Goal: Information Seeking & Learning: Learn about a topic

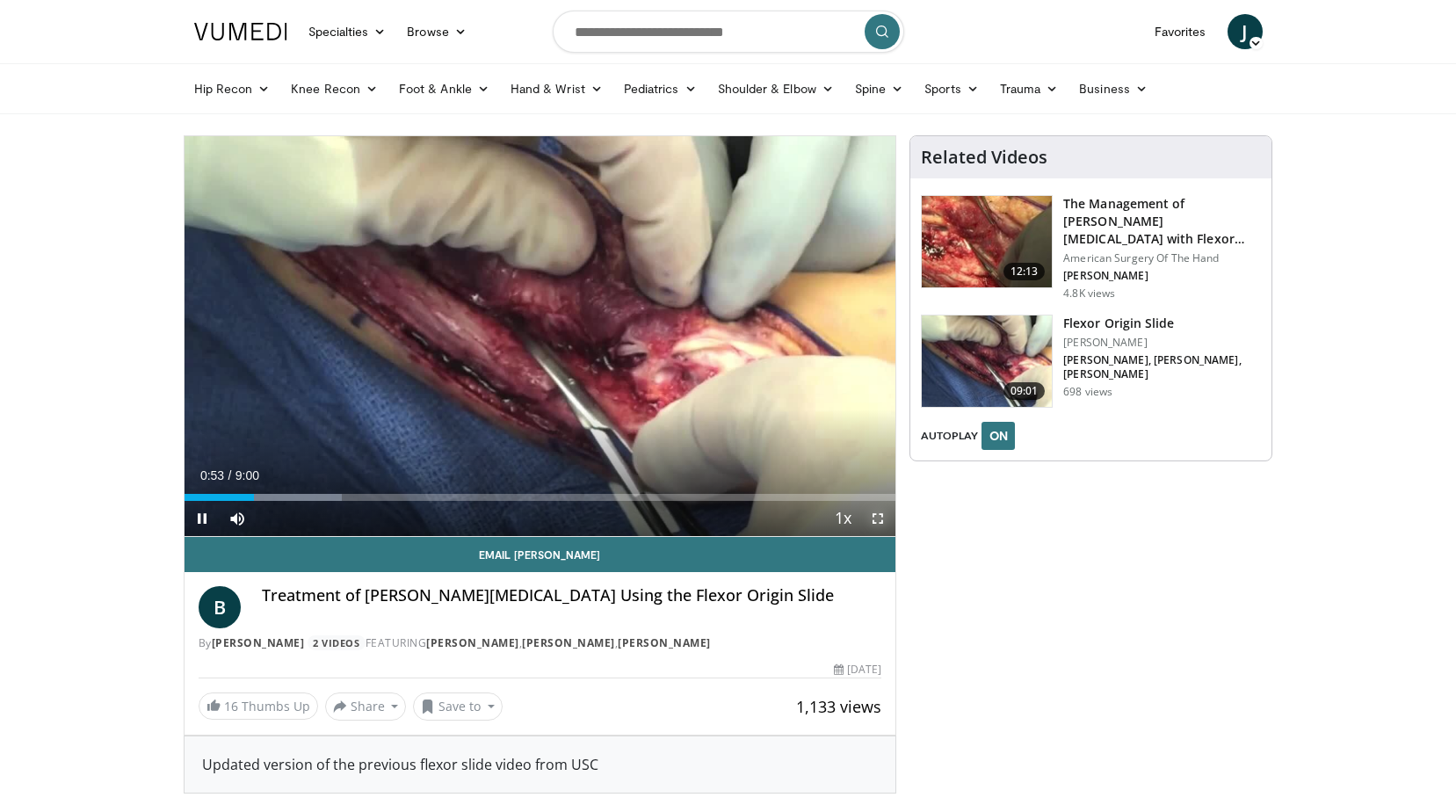
click at [878, 519] on span "Video Player" at bounding box center [877, 517] width 35 height 35
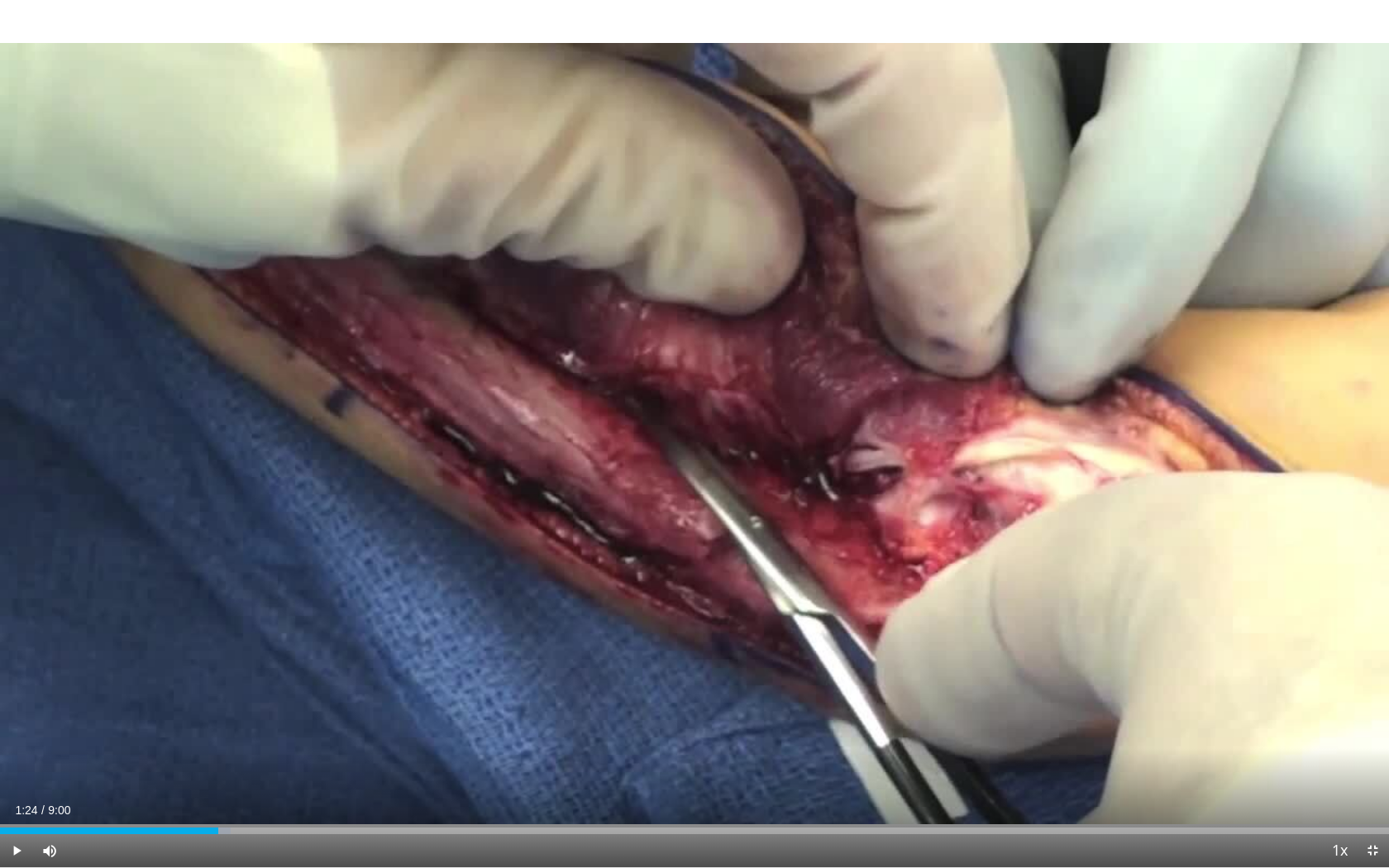
drag, startPoint x: 102, startPoint y: 829, endPoint x: 219, endPoint y: 844, distance: 118.0
click at [219, 763] on div "Current Time 1:24 / Duration 9:00 Play Skip Backward Skip Forward Mute Loaded :…" at bounding box center [694, 850] width 1389 height 33
drag, startPoint x: 213, startPoint y: 825, endPoint x: 251, endPoint y: 829, distance: 38.2
click at [251, 763] on div "Loaded : 29.53% 1:37 1:37" at bounding box center [694, 826] width 1389 height 16
drag, startPoint x: 251, startPoint y: 824, endPoint x: 423, endPoint y: 844, distance: 173.2
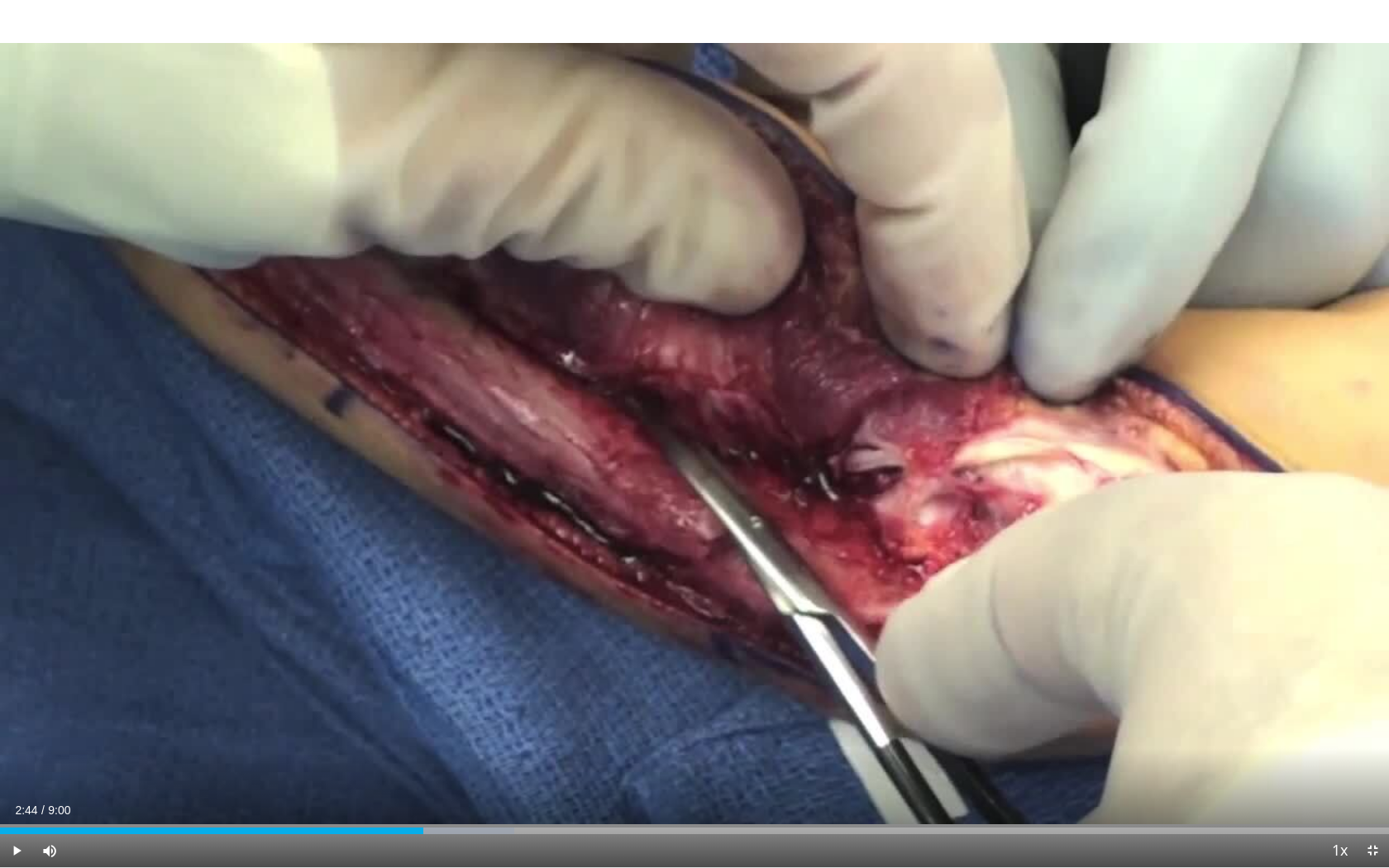
click at [423, 763] on div "Current Time 2:44 / Duration 9:00 Play Skip Backward Skip Forward Mute Loaded :…" at bounding box center [694, 850] width 1389 height 33
drag, startPoint x: 418, startPoint y: 830, endPoint x: 492, endPoint y: 841, distance: 74.8
click at [492, 763] on div "Current Time 3:11 / Duration 9:00 Play Skip Backward Skip Forward Mute Loaded :…" at bounding box center [694, 850] width 1389 height 33
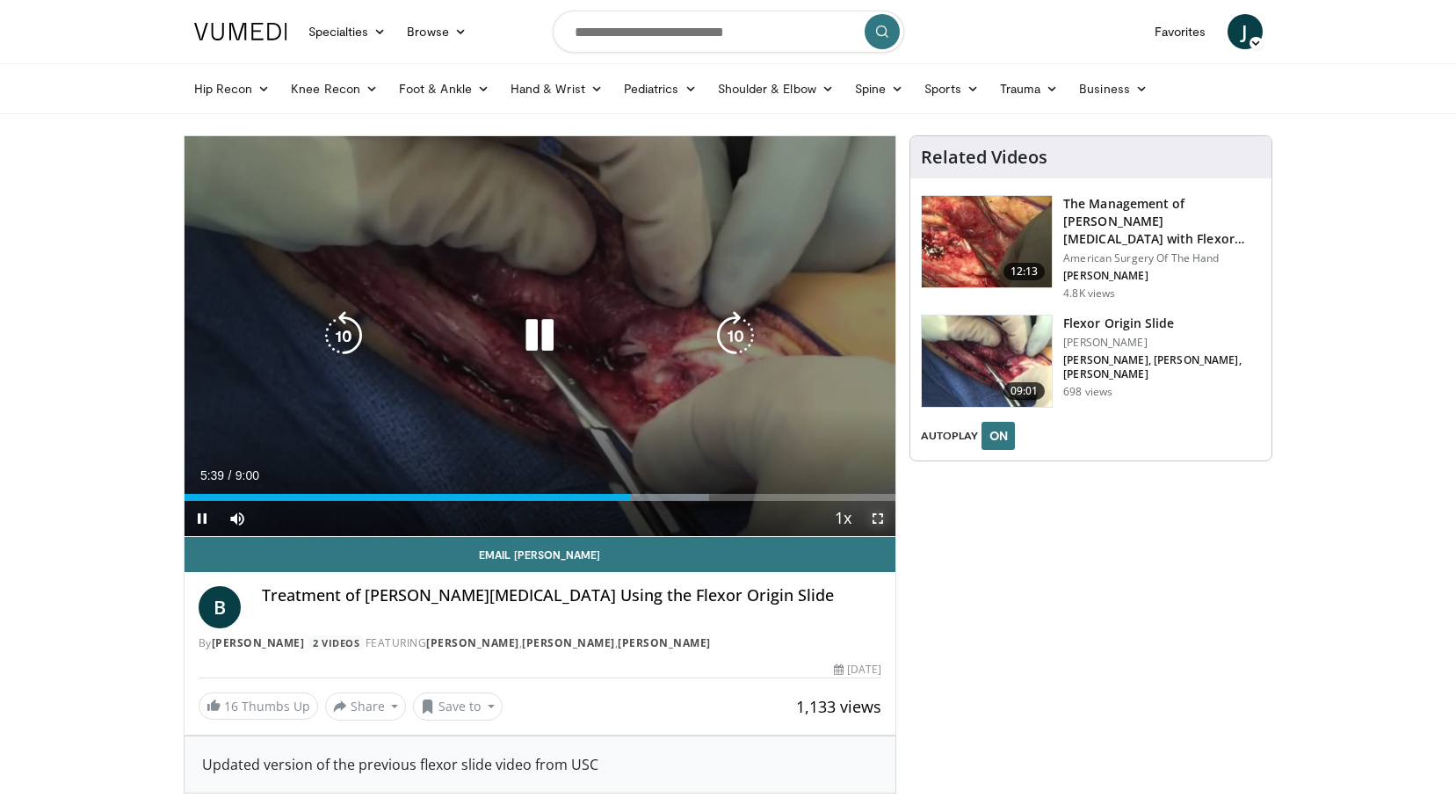
drag, startPoint x: 879, startPoint y: 522, endPoint x: 883, endPoint y: 586, distance: 64.1
click at [879, 522] on span "Video Player" at bounding box center [877, 517] width 35 height 35
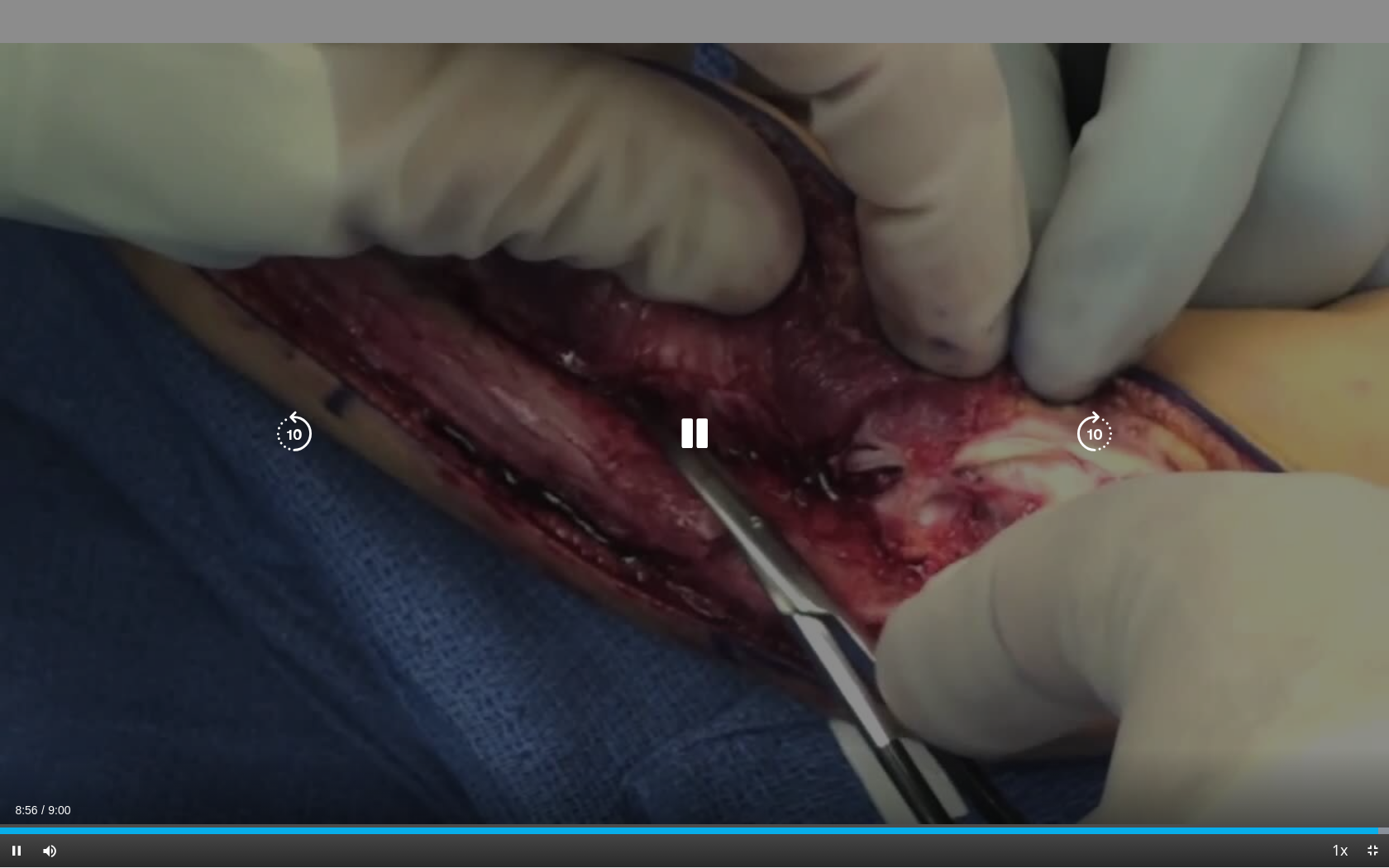
click at [1362, 17] on div "10 seconds Tap to unmute" at bounding box center [694, 434] width 1389 height 867
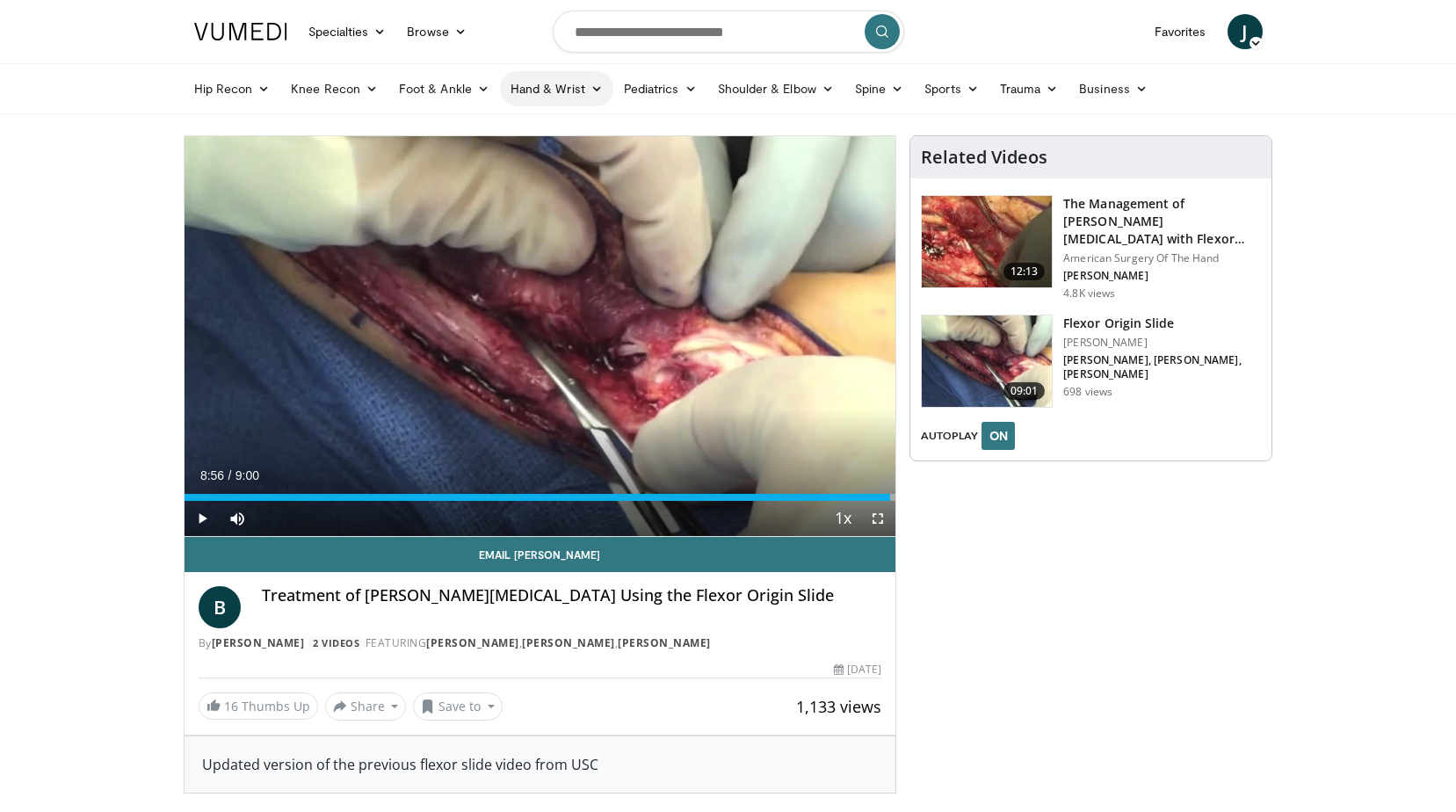
click at [555, 89] on link "Hand & Wrist" at bounding box center [556, 88] width 113 height 35
click at [539, 132] on link "Hand" at bounding box center [604, 130] width 209 height 28
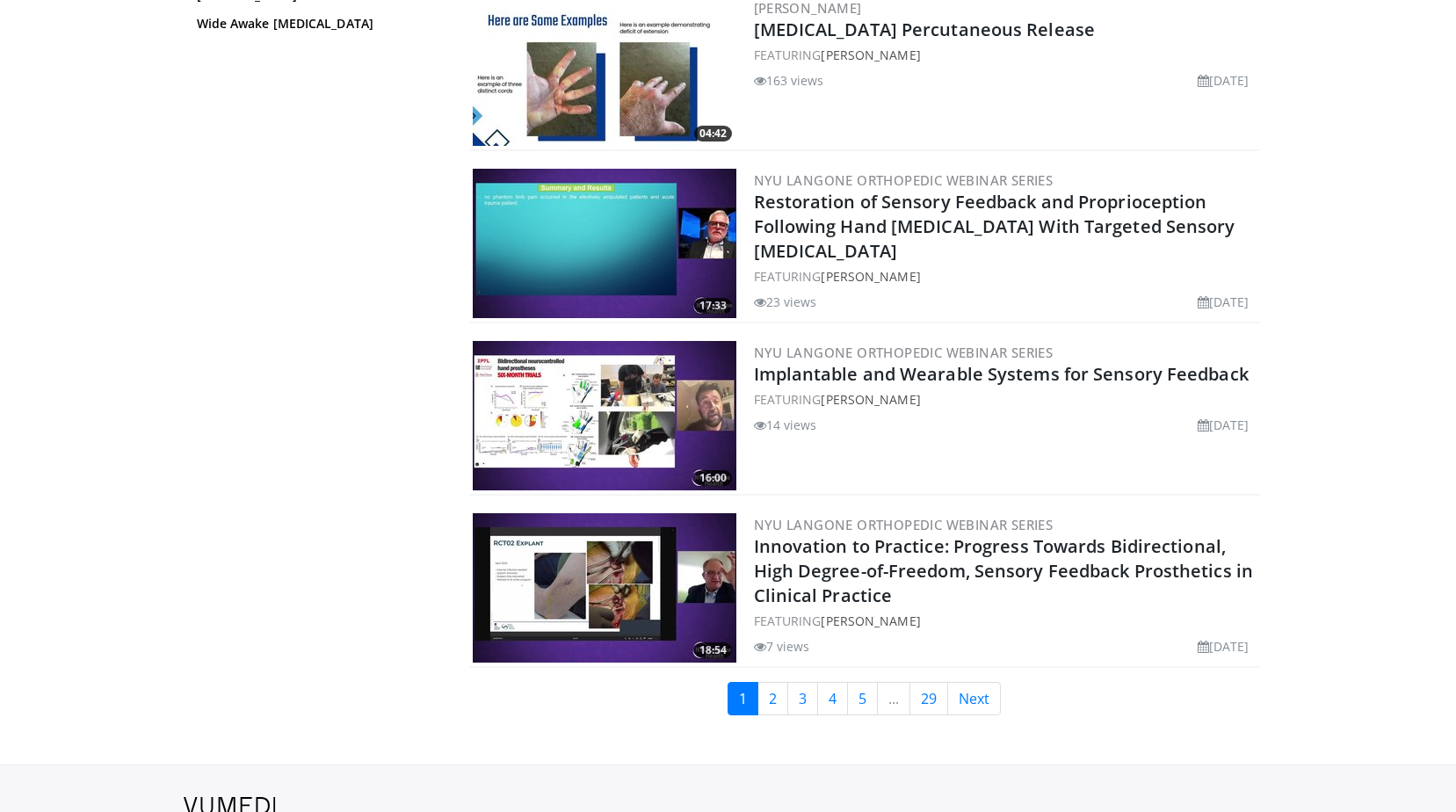
scroll to position [4082, 0]
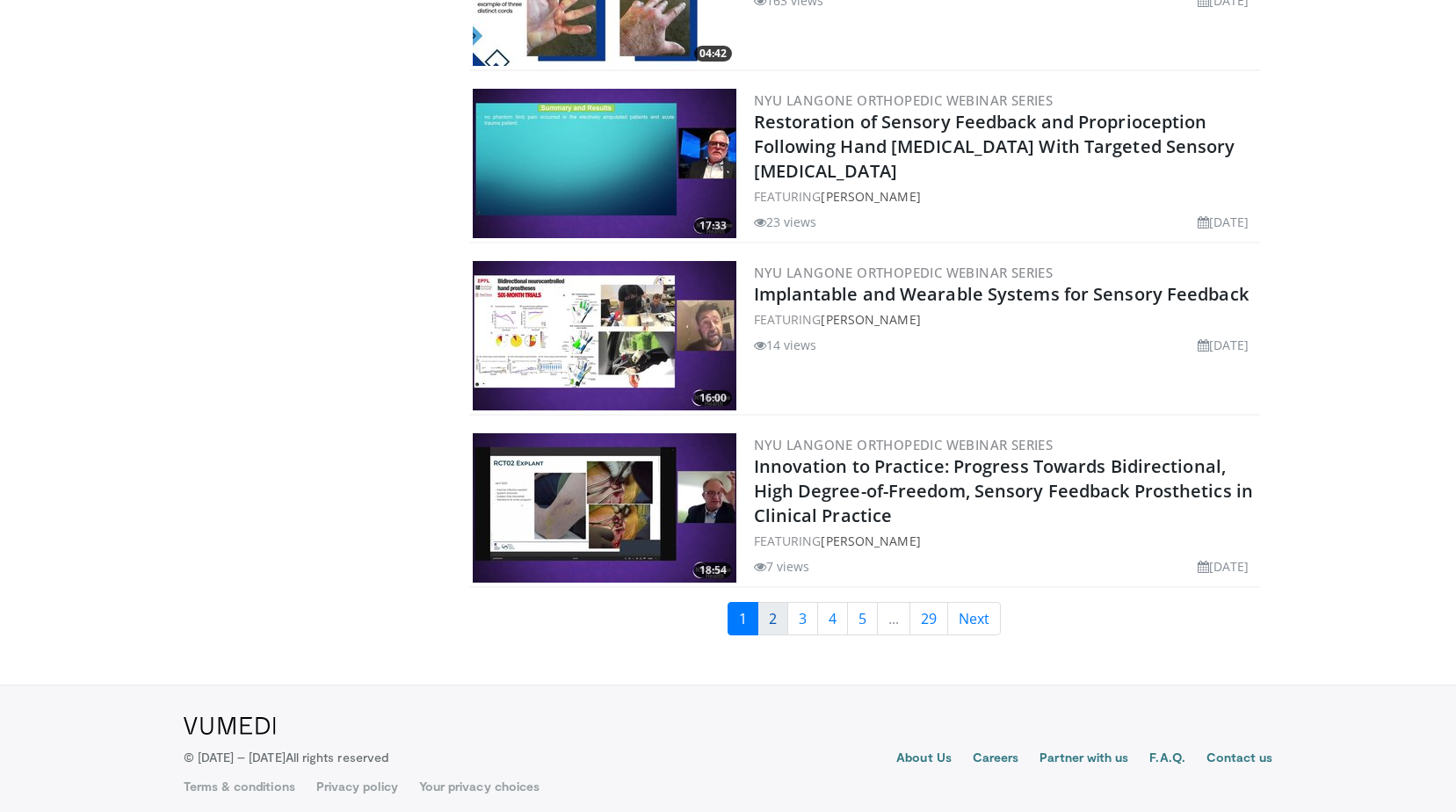
click at [774, 605] on link "2" at bounding box center [772, 617] width 31 height 33
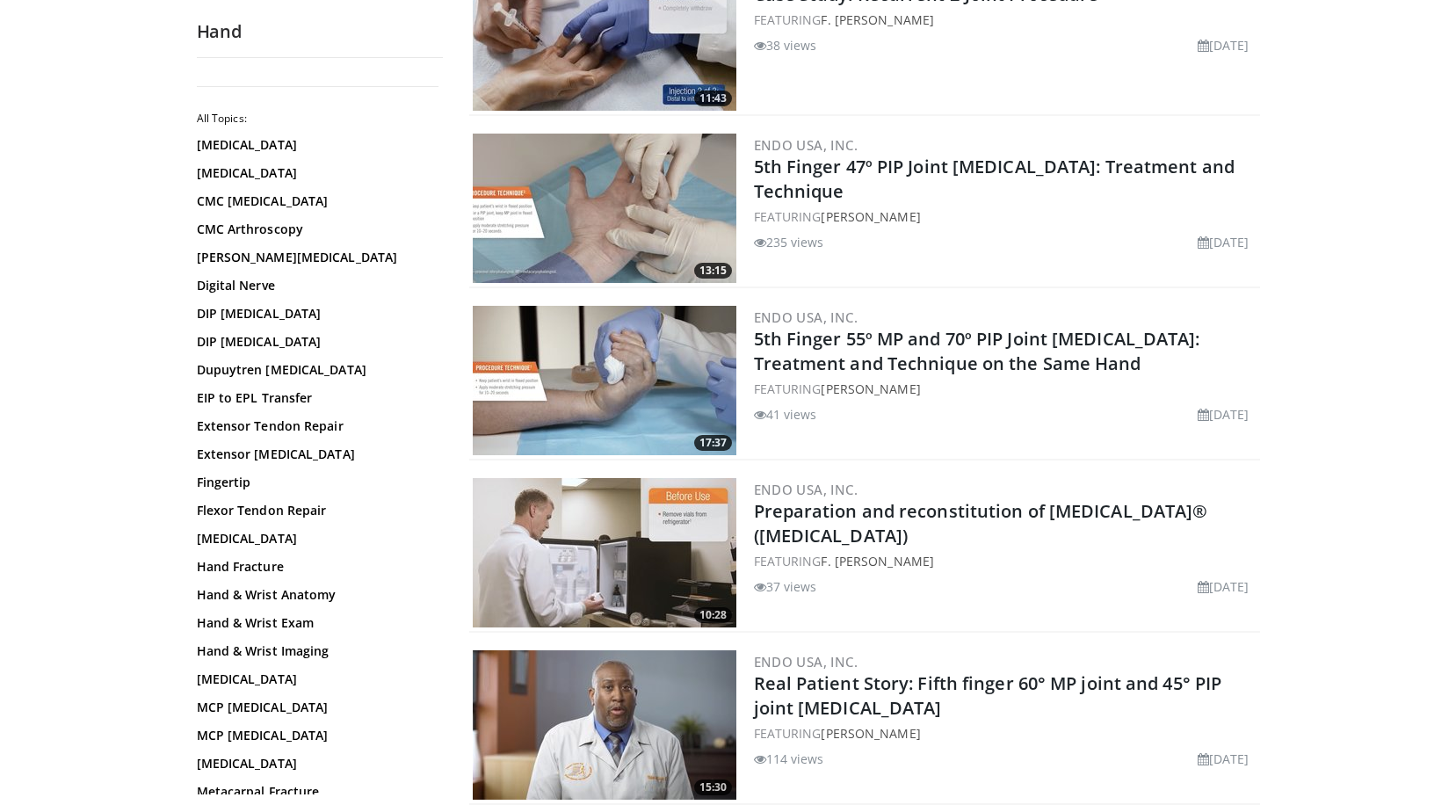
scroll to position [3953, 0]
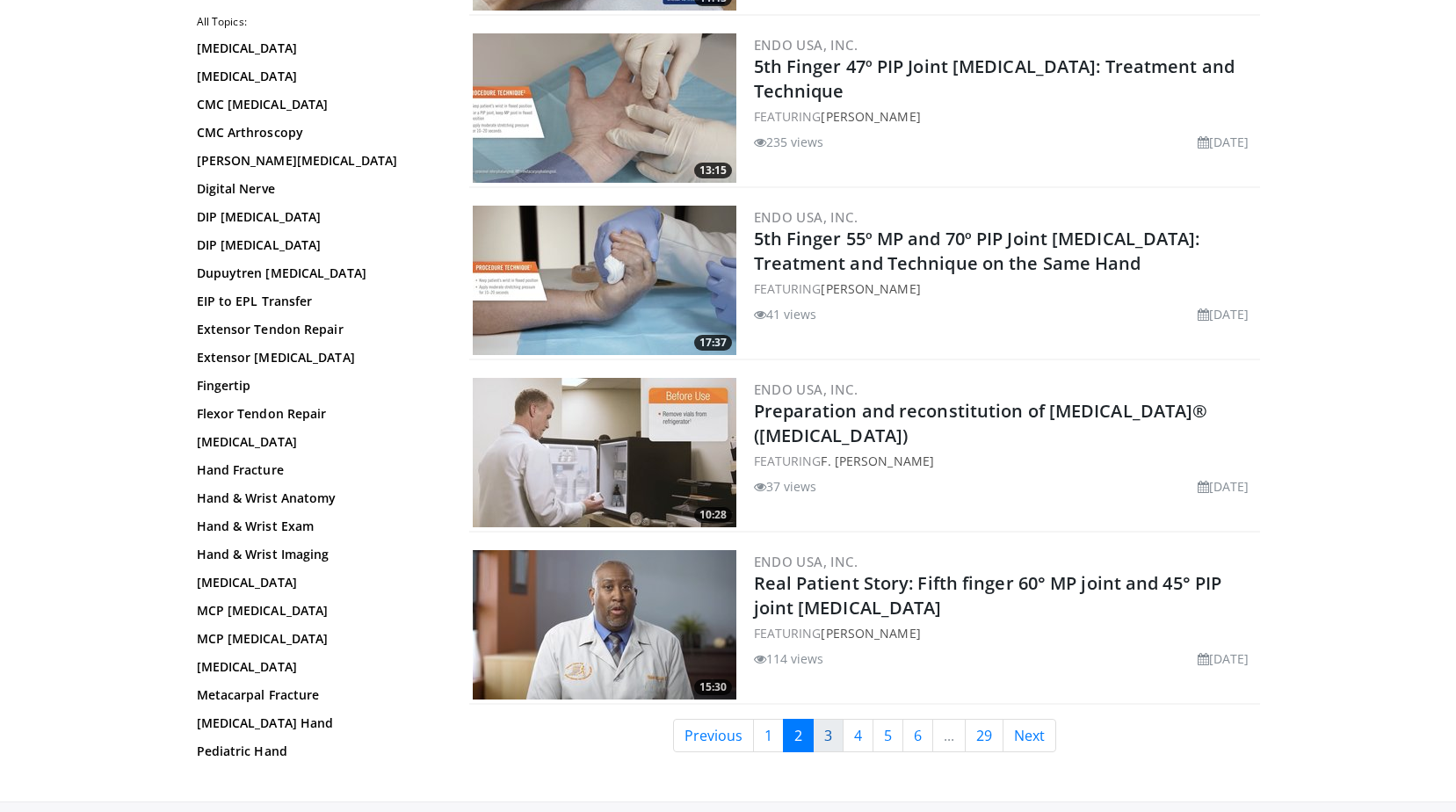
click at [826, 736] on link "3" at bounding box center [828, 735] width 31 height 33
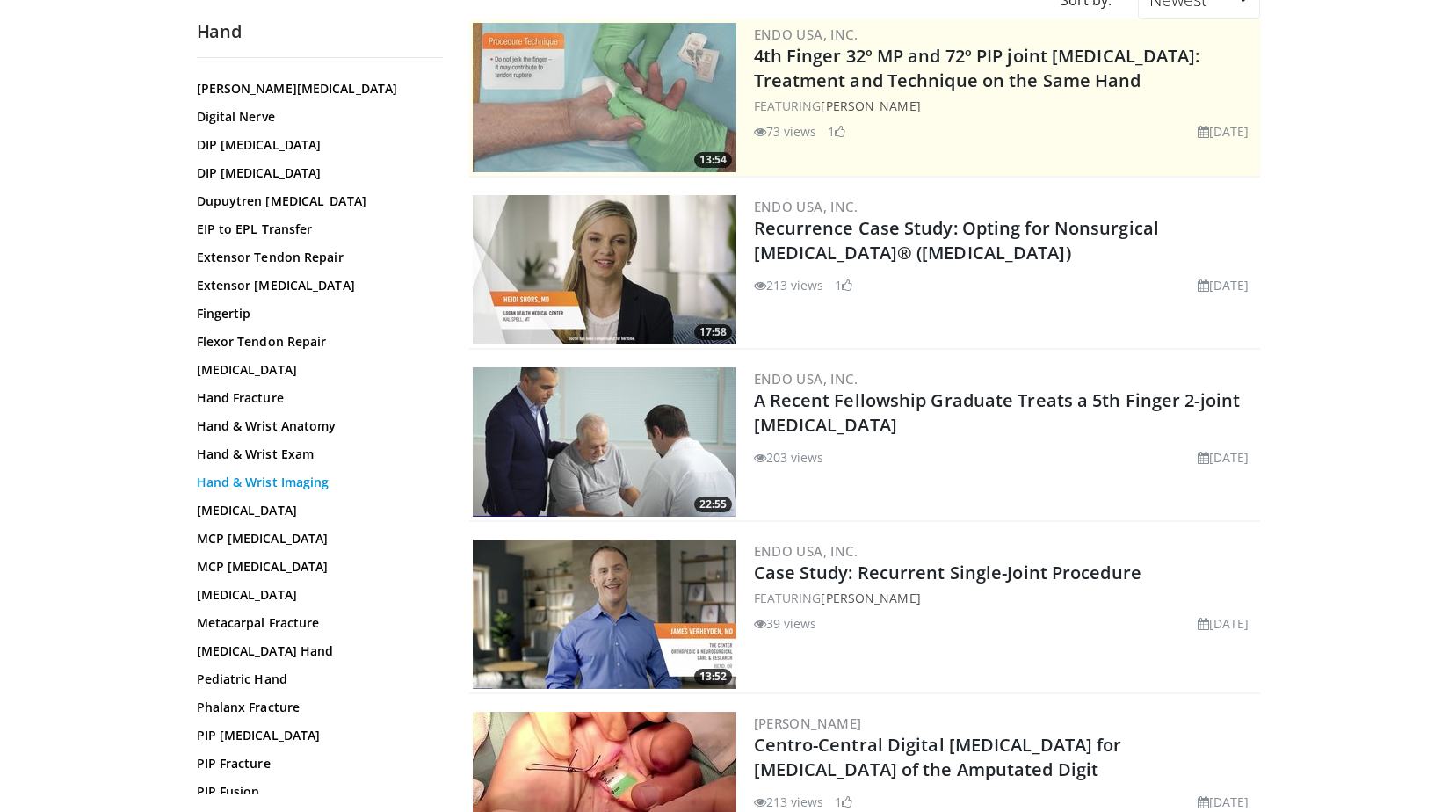
scroll to position [76, 0]
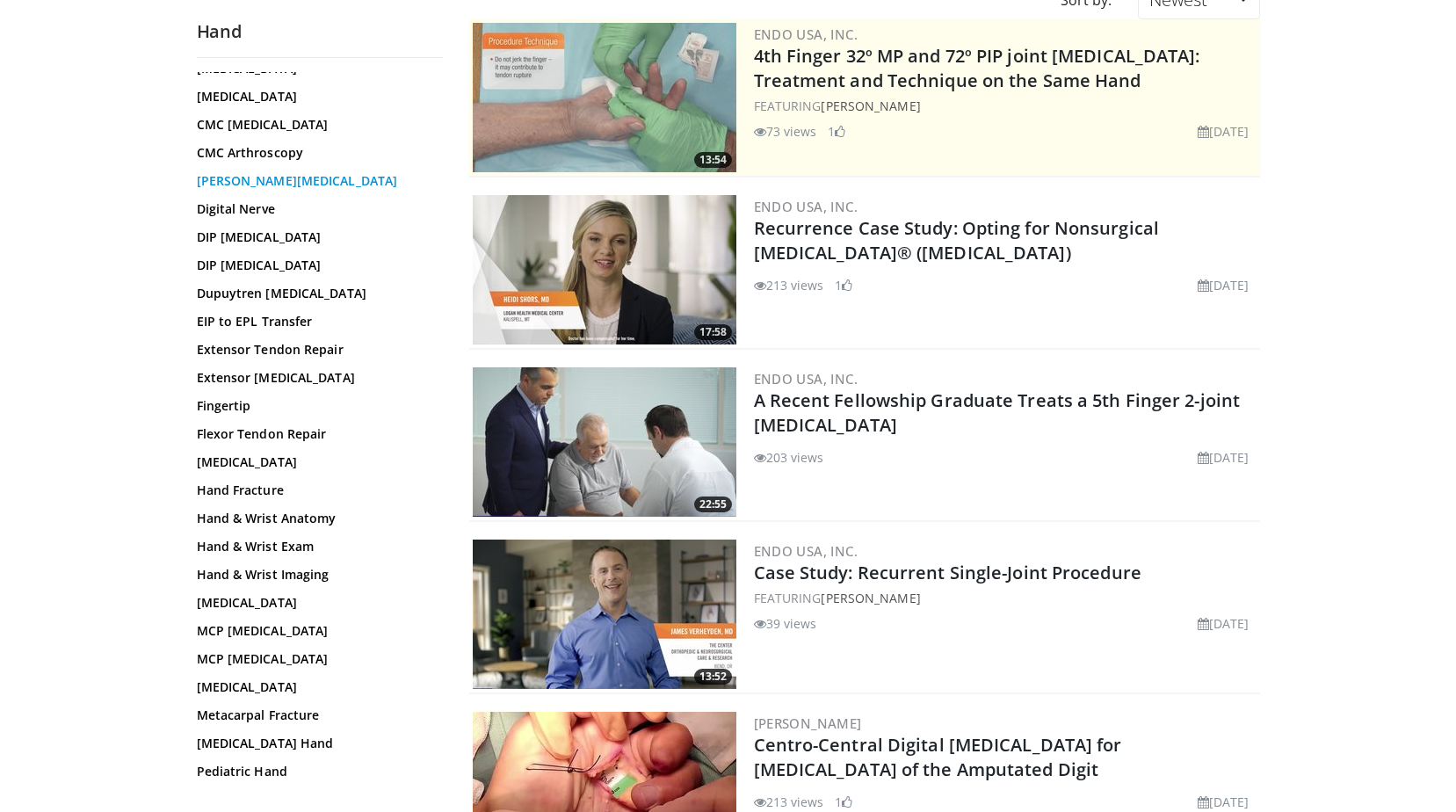
click at [267, 186] on link "[PERSON_NAME][MEDICAL_DATA]" at bounding box center [314, 180] width 237 height 18
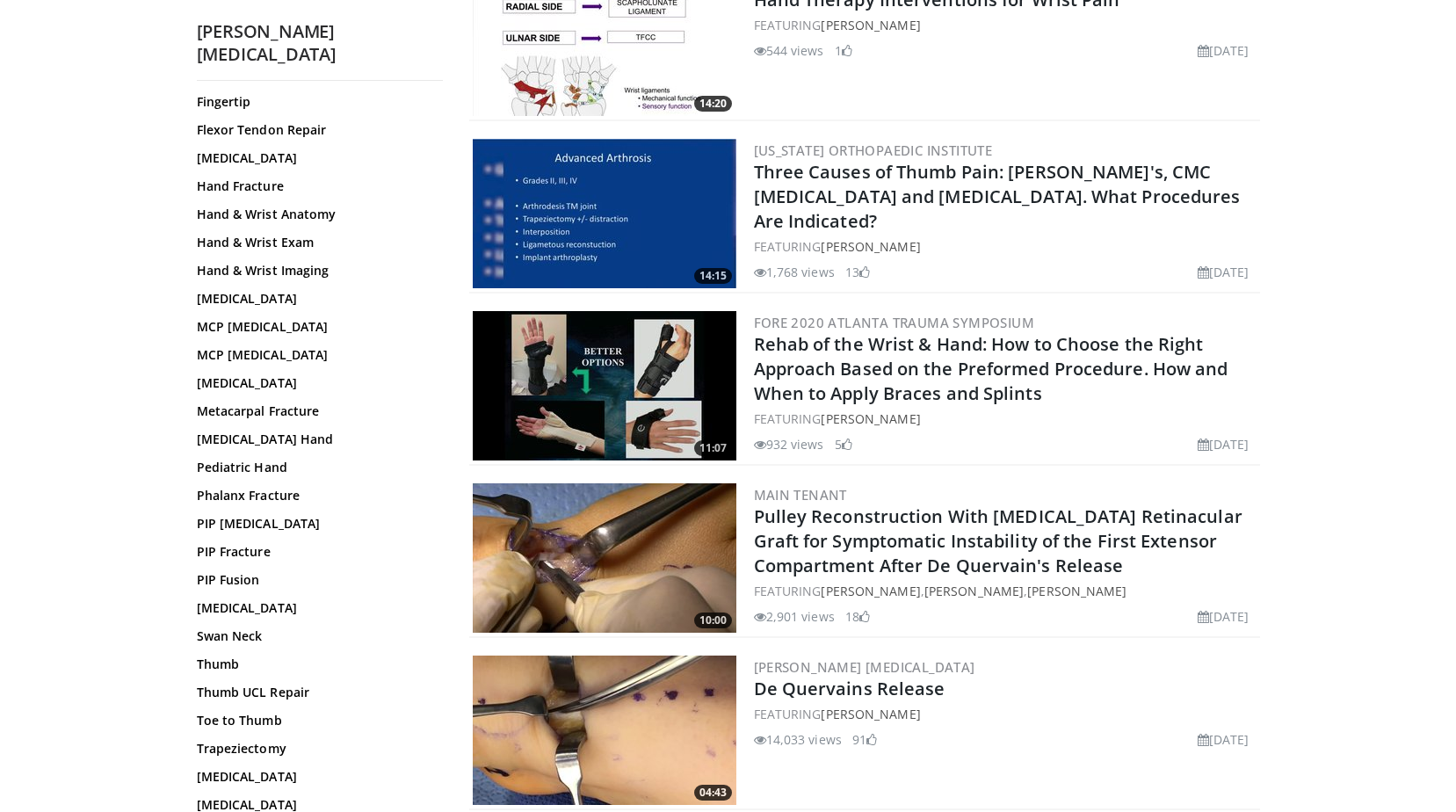
scroll to position [551, 0]
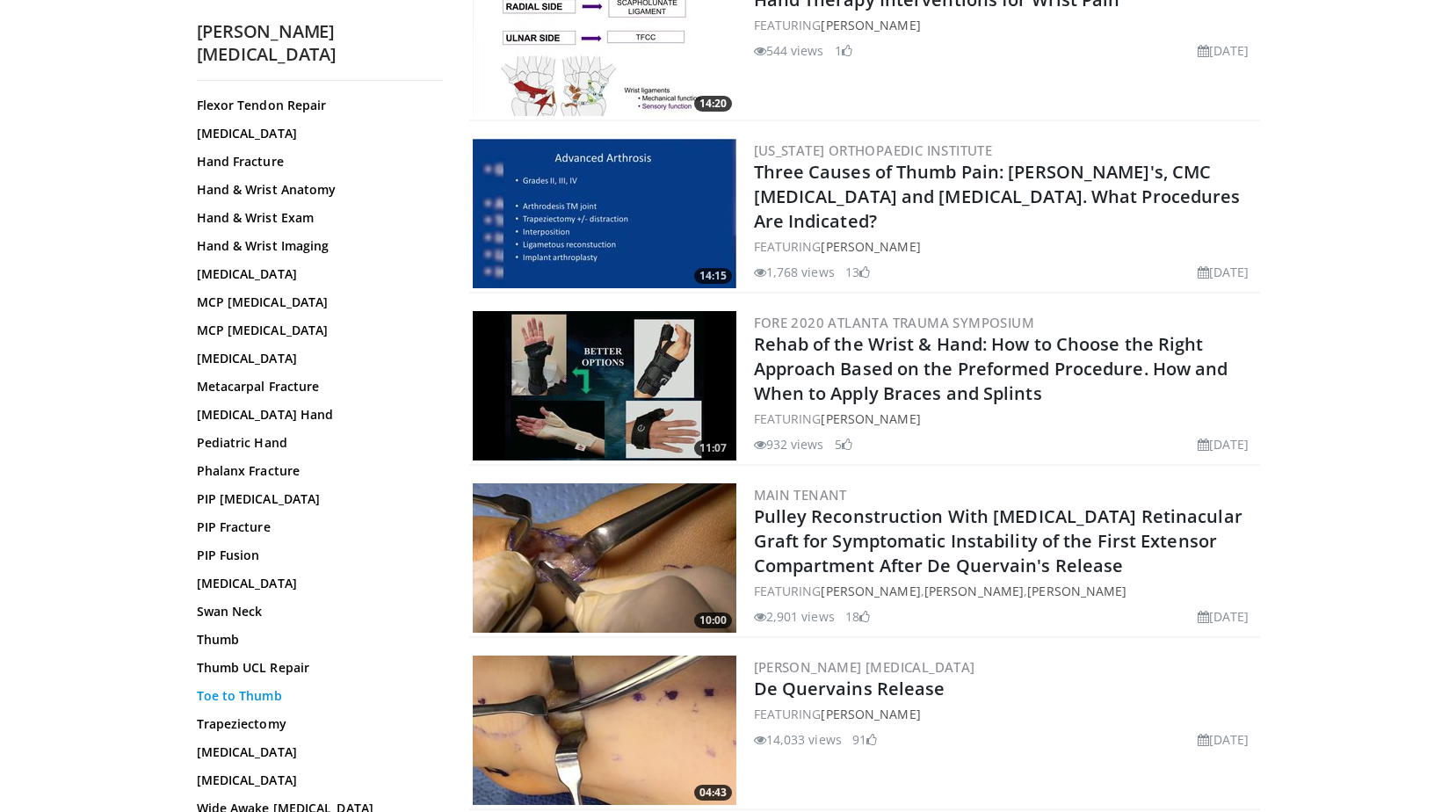
click at [257, 687] on link "Toe to Thumb" at bounding box center [314, 696] width 237 height 18
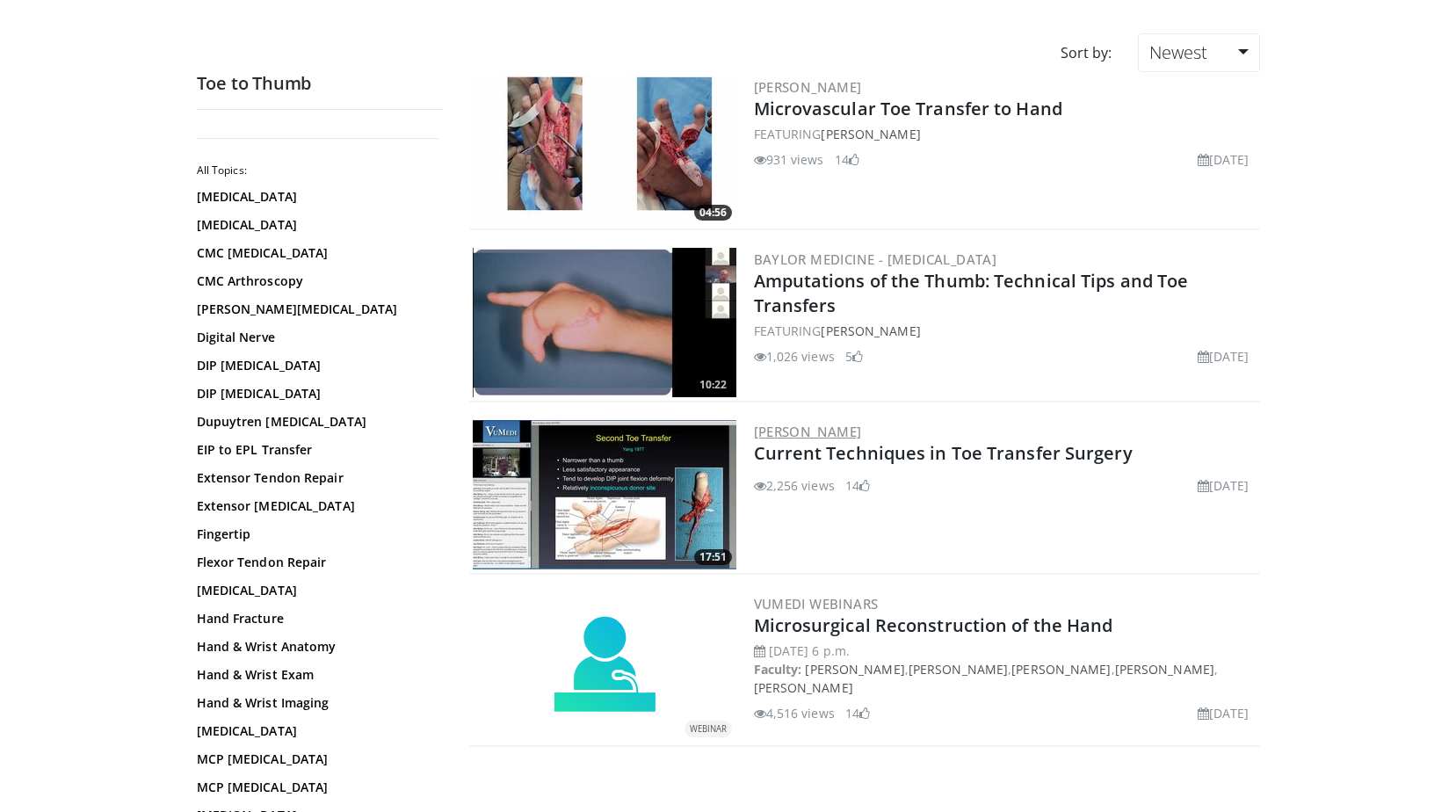
scroll to position [246, 0]
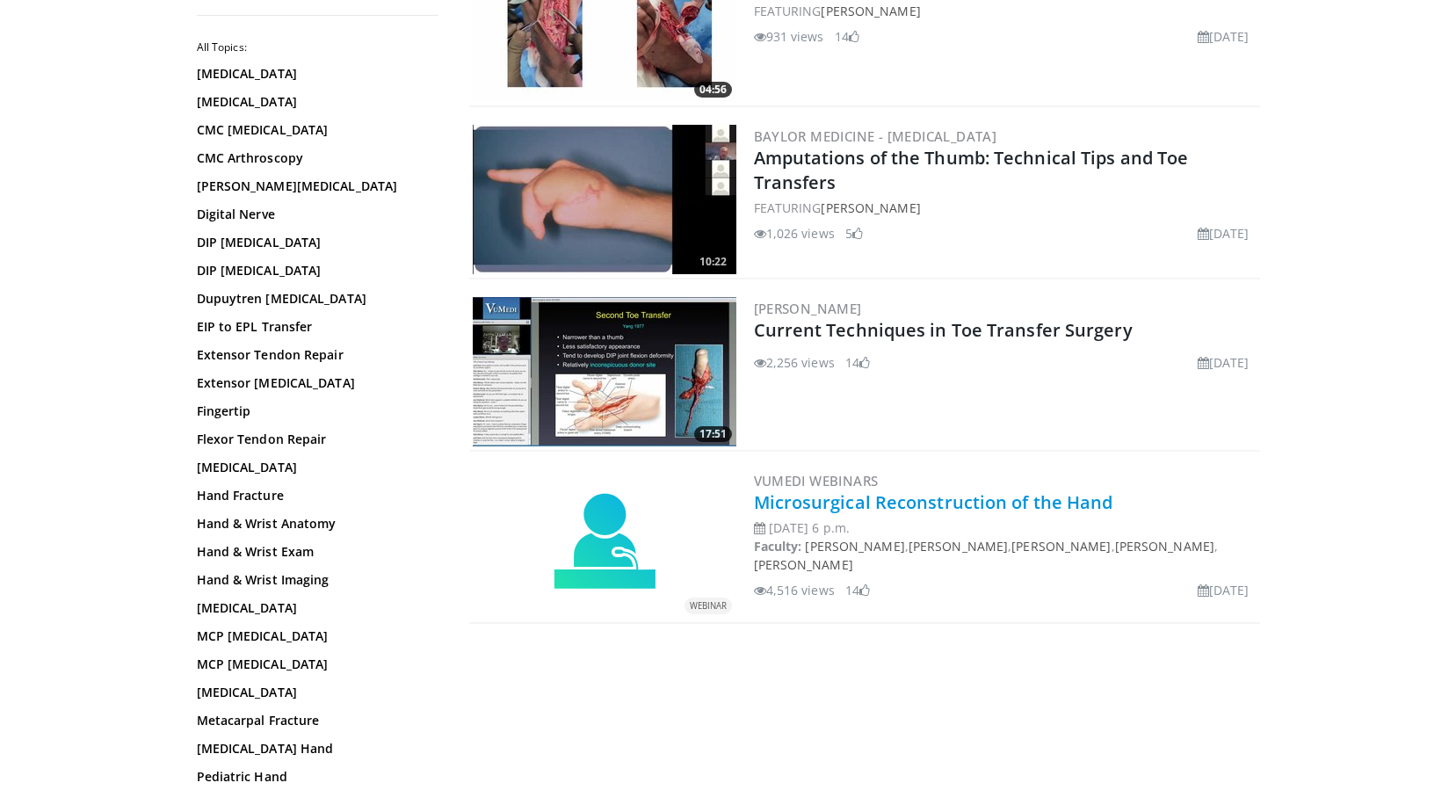
click at [908, 496] on link "Microsurgical Reconstruction of the Hand" at bounding box center [933, 501] width 360 height 24
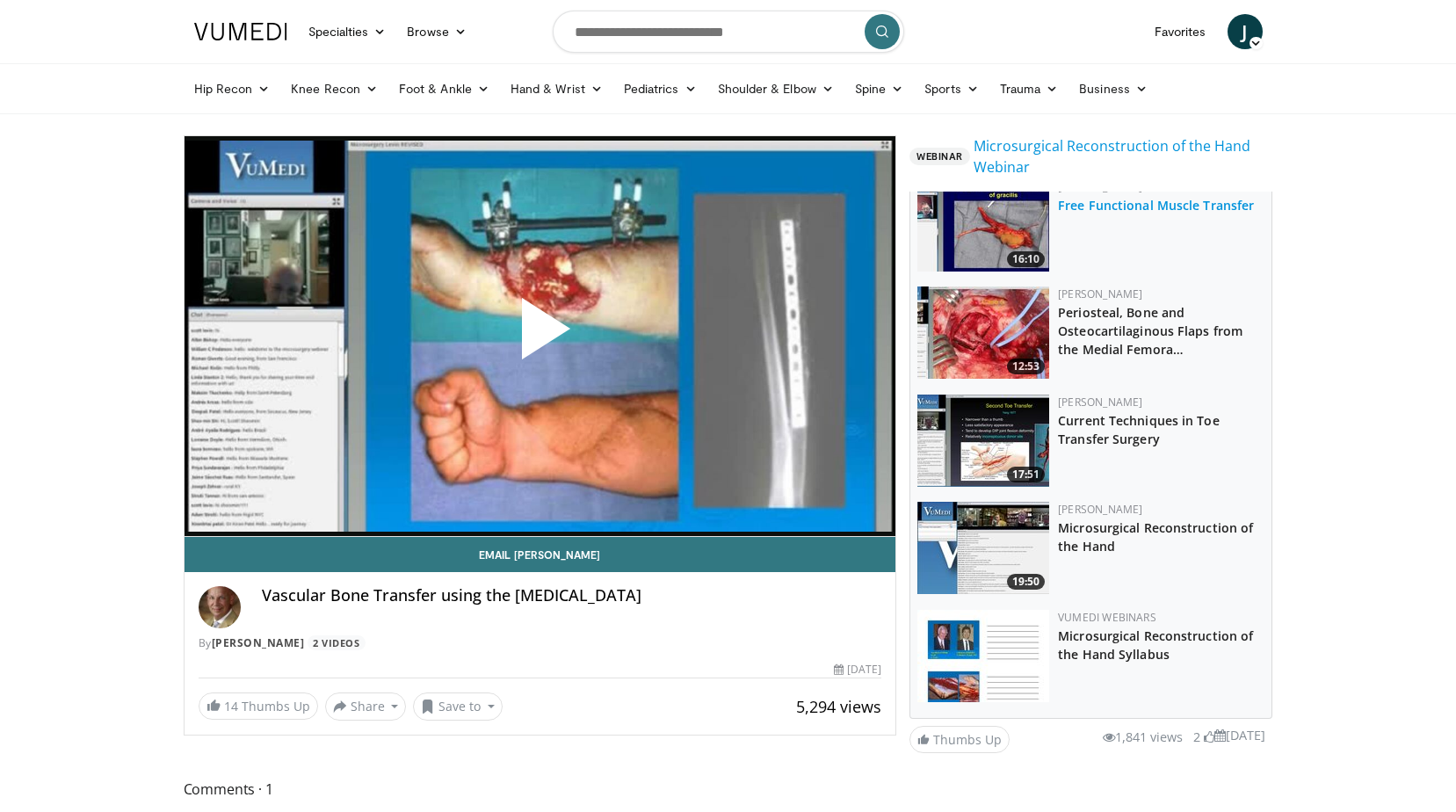
click at [1093, 213] on link "Free Functional Muscle Transfer" at bounding box center [1155, 205] width 195 height 17
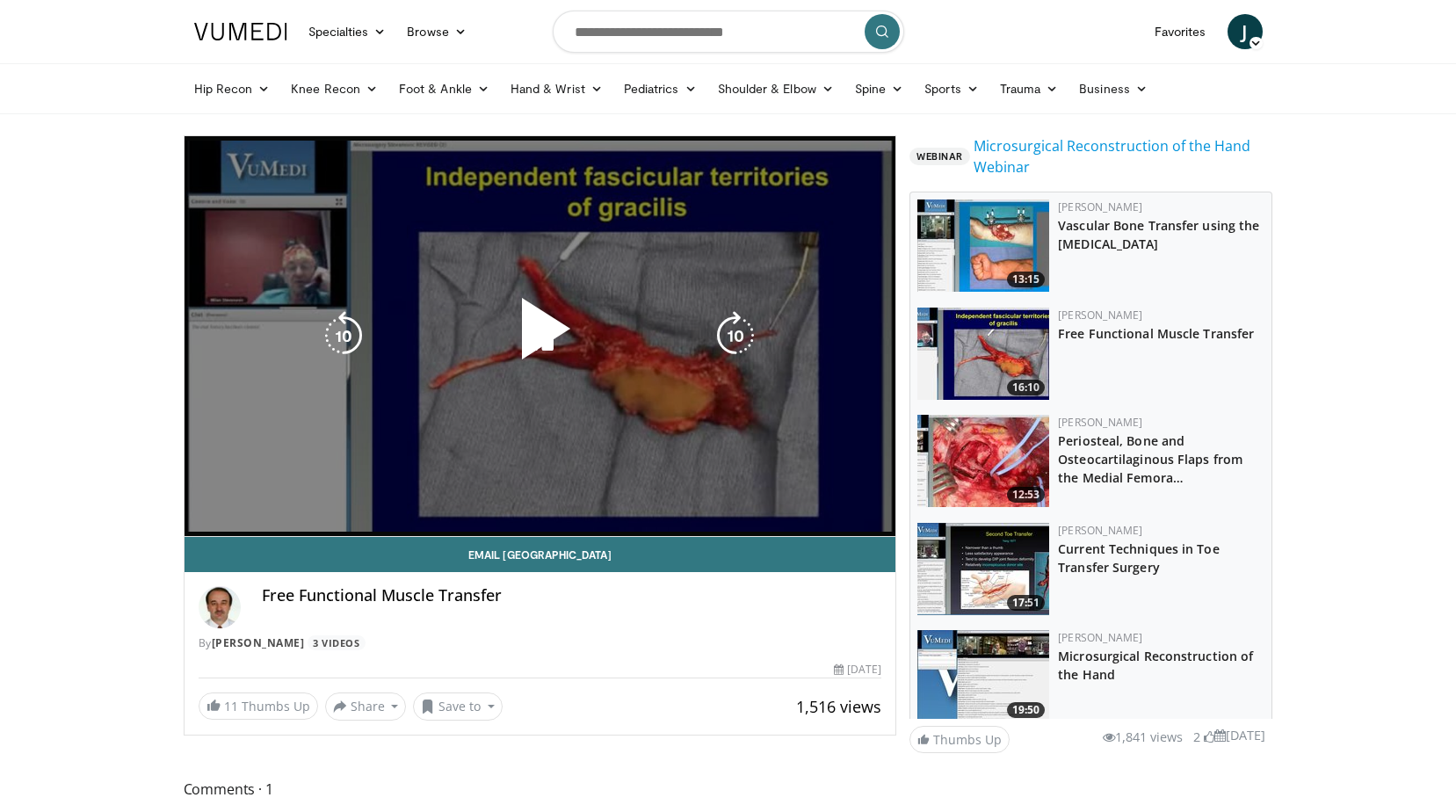
click at [539, 335] on span "Video Player" at bounding box center [539, 335] width 0 height 0
